Goal: Information Seeking & Learning: Learn about a topic

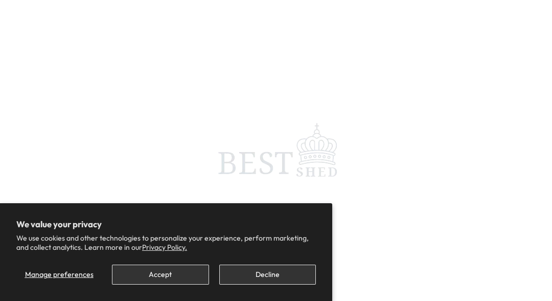
scroll to position [35, 0]
click at [186, 276] on button "Accept" at bounding box center [160, 274] width 97 height 20
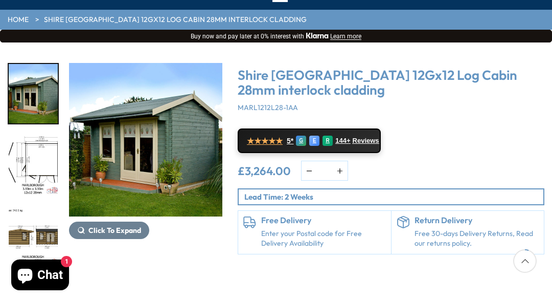
scroll to position [98, 0]
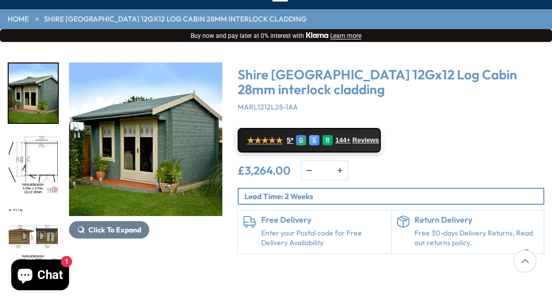
click at [93, 233] on span "Click To Expand" at bounding box center [114, 229] width 53 height 9
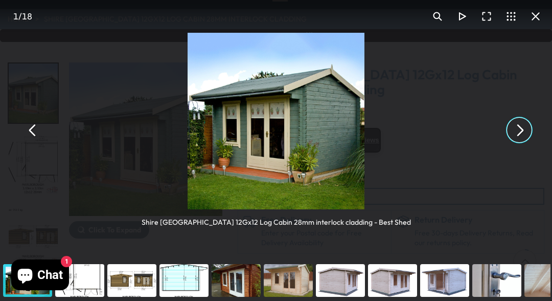
click at [520, 137] on button "You can close this modal content with the ESC key" at bounding box center [519, 130] width 25 height 25
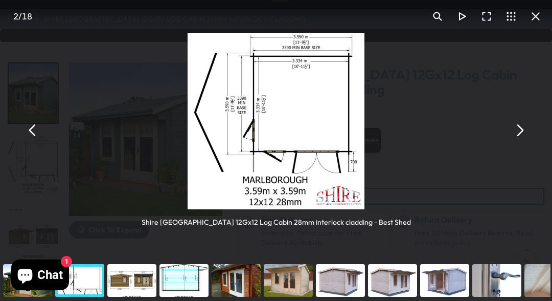
click at [521, 132] on button "You can close this modal content with the ESC key" at bounding box center [519, 130] width 25 height 25
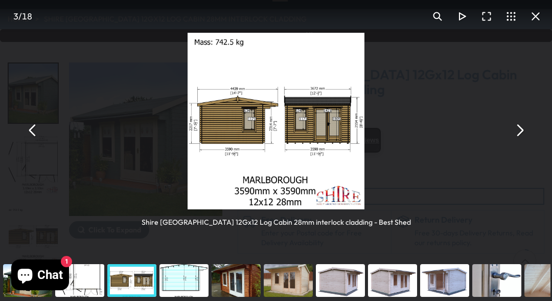
click at [522, 130] on button "You can close this modal content with the ESC key" at bounding box center [519, 130] width 25 height 25
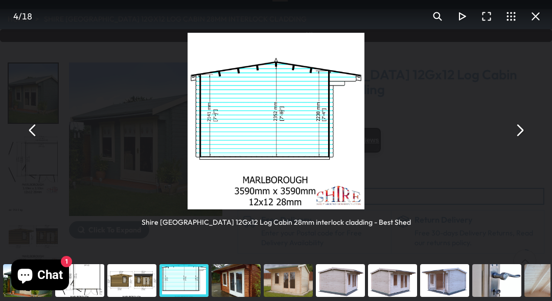
click at [518, 134] on button "You can close this modal content with the ESC key" at bounding box center [519, 130] width 25 height 25
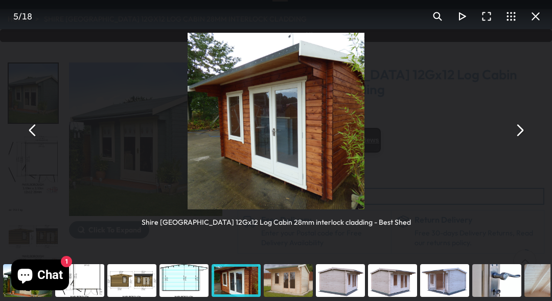
click at [518, 135] on button "You can close this modal content with the ESC key" at bounding box center [519, 130] width 25 height 25
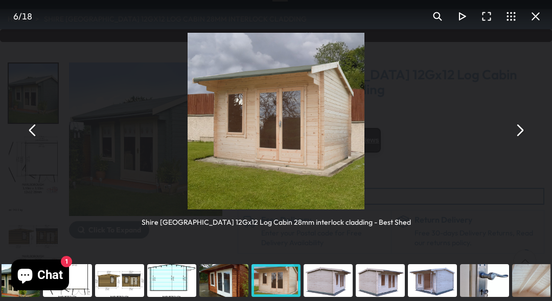
click at [514, 141] on div "Shire [GEOGRAPHIC_DATA] 12Gx12 Log Cabin 28mm interlock cladding - Best Shed" at bounding box center [276, 130] width 552 height 260
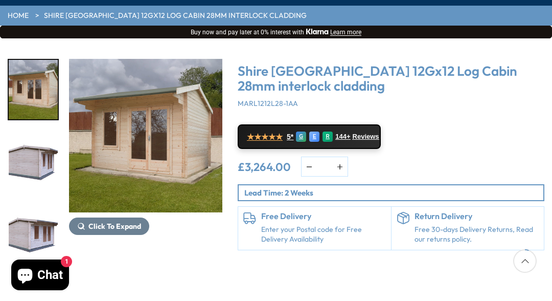
scroll to position [102, 0]
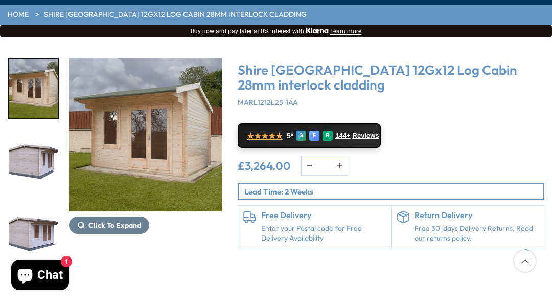
click at [517, 119] on div "Shire [GEOGRAPHIC_DATA] 12Gx12 Log Cabin 28mm interlock cladding MARL1212L28-1A…" at bounding box center [391, 153] width 307 height 191
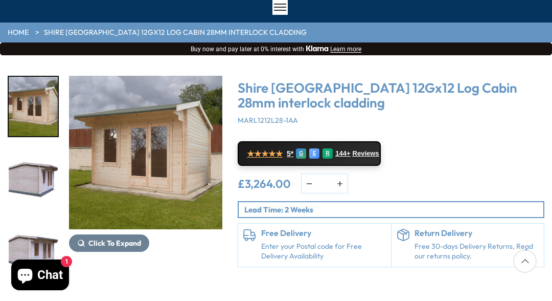
scroll to position [61, 0]
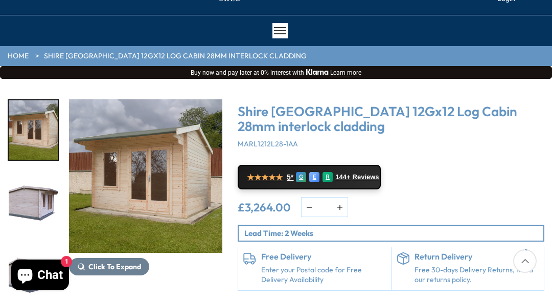
click at [30, 207] on img "7 / 18" at bounding box center [33, 201] width 49 height 59
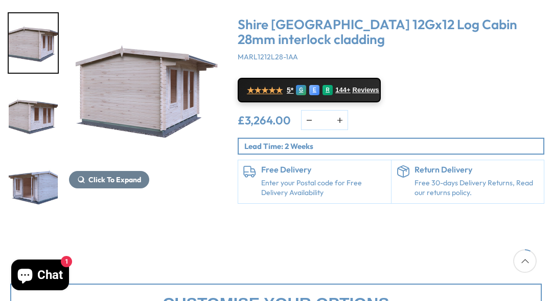
scroll to position [150, 0]
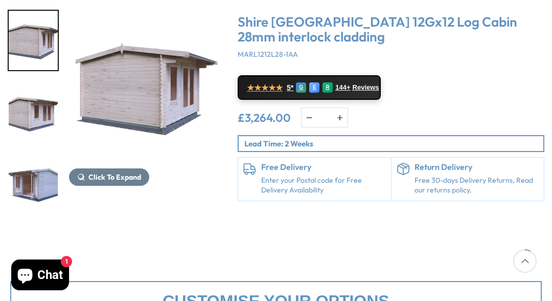
click at [28, 188] on img "9 / 18" at bounding box center [33, 183] width 49 height 59
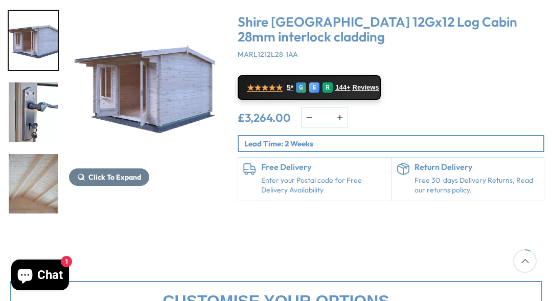
click at [452, 190] on p "Free 30-days Delivery Returns, Read our returns policy." at bounding box center [477, 185] width 125 height 20
click at [29, 175] on img "11 / 18" at bounding box center [33, 183] width 49 height 59
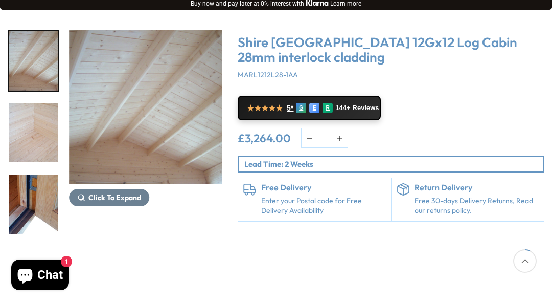
scroll to position [128, 0]
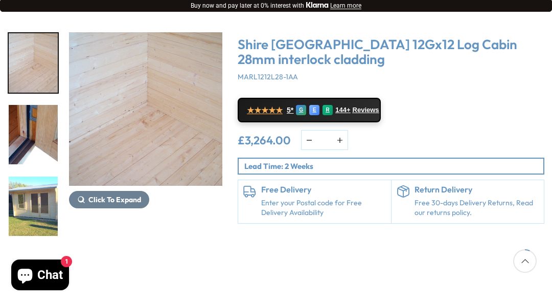
click at [27, 141] on img "13 / 18" at bounding box center [33, 134] width 49 height 59
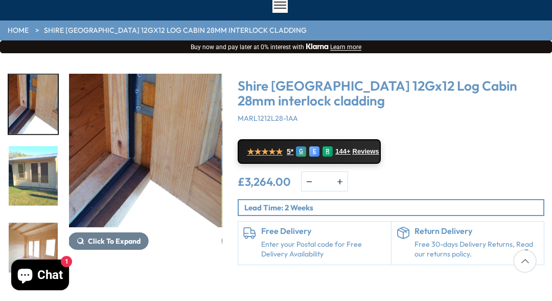
scroll to position [78, 0]
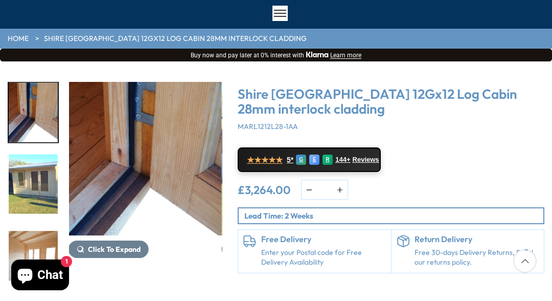
click at [36, 176] on img "14 / 18" at bounding box center [33, 183] width 49 height 59
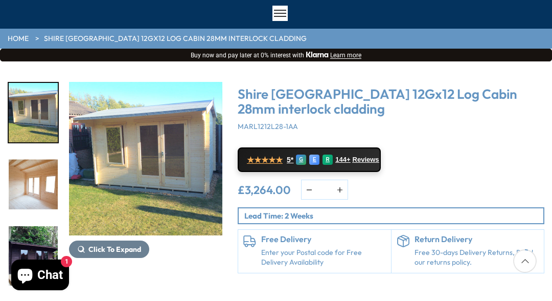
click at [32, 181] on img "15 / 18" at bounding box center [33, 183] width 49 height 59
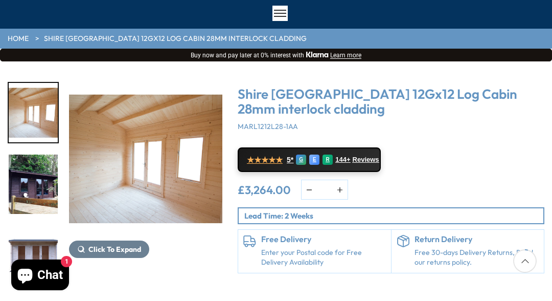
click at [33, 182] on img "16 / 18" at bounding box center [33, 183] width 49 height 59
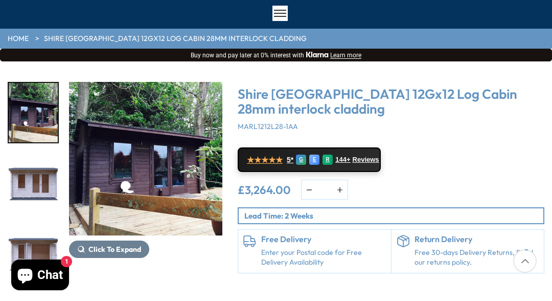
click at [33, 184] on img "17 / 18" at bounding box center [33, 183] width 49 height 59
click at [26, 178] on img "17 / 18" at bounding box center [33, 183] width 49 height 59
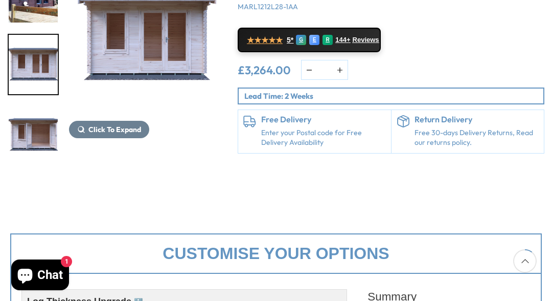
scroll to position [198, 0]
click at [29, 135] on img "18 / 18" at bounding box center [33, 135] width 49 height 59
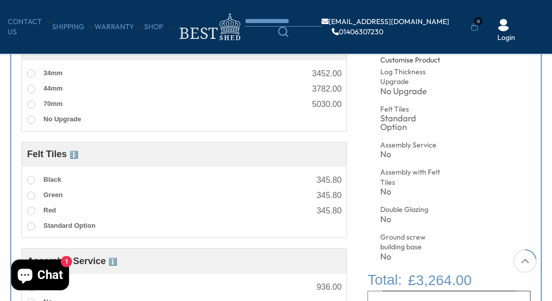
scroll to position [0, 0]
